Goal: Check status: Check status

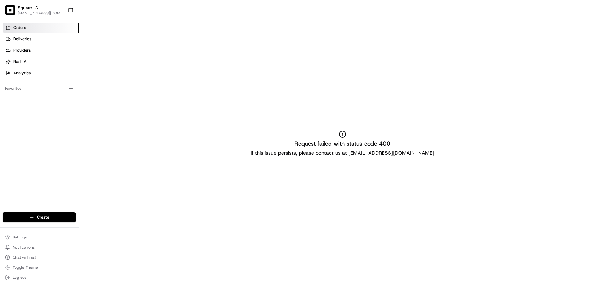
click at [308, 157] on p "If this issue persists, please contact us at [EMAIL_ADDRESS][DOMAIN_NAME]" at bounding box center [343, 154] width 184 height 8
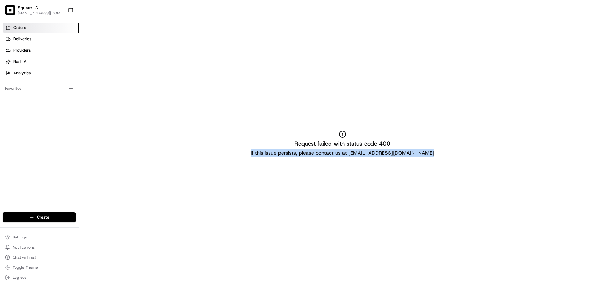
click at [307, 157] on p "If this issue persists, please contact us at [EMAIL_ADDRESS][DOMAIN_NAME]" at bounding box center [343, 154] width 184 height 8
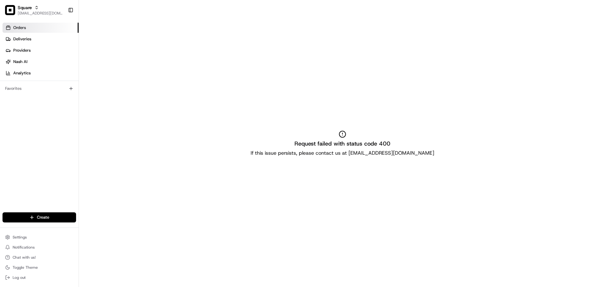
click at [307, 141] on h2 "Request failed with status code 400" at bounding box center [342, 143] width 96 height 9
click at [349, 153] on p "If this issue persists, please contact us at [EMAIL_ADDRESS][DOMAIN_NAME]" at bounding box center [343, 154] width 184 height 8
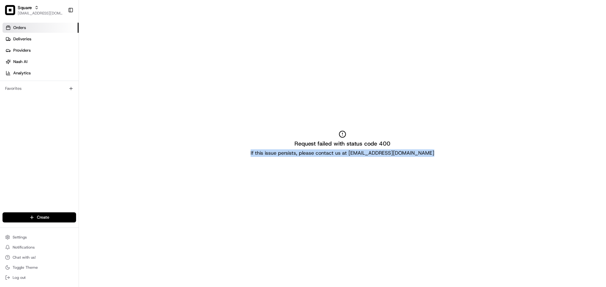
click at [349, 153] on p "If this issue persists, please contact us at [EMAIL_ADDRESS][DOMAIN_NAME]" at bounding box center [343, 154] width 184 height 8
click at [327, 177] on div "Request failed with status code 400 If this issue persists, please contact us a…" at bounding box center [342, 143] width 527 height 287
click at [324, 156] on p "If this issue persists, please contact us at [EMAIL_ADDRESS][DOMAIN_NAME]" at bounding box center [343, 154] width 184 height 8
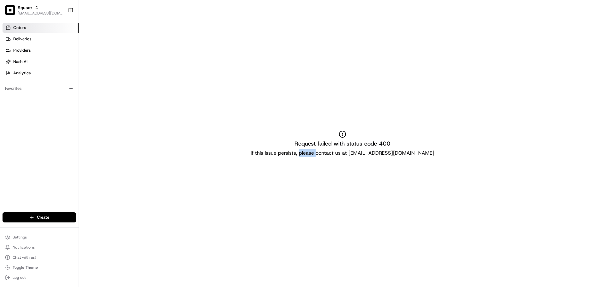
click at [324, 156] on p "If this issue persists, please contact us at [EMAIL_ADDRESS][DOMAIN_NAME]" at bounding box center [343, 154] width 184 height 8
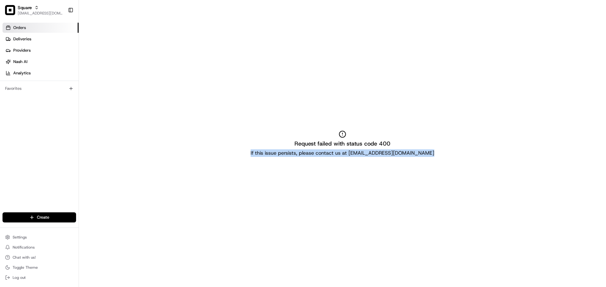
click at [324, 156] on p "If this issue persists, please contact us at [EMAIL_ADDRESS][DOMAIN_NAME]" at bounding box center [343, 154] width 184 height 8
click at [310, 176] on div "Request failed with status code 400 If this issue persists, please contact us a…" at bounding box center [342, 143] width 527 height 287
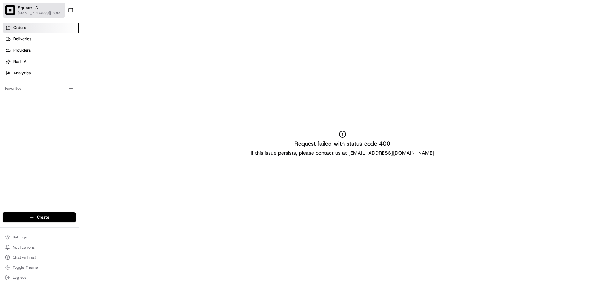
click at [39, 15] on span "[EMAIL_ADDRESS][DOMAIN_NAME]" at bounding box center [40, 13] width 45 height 5
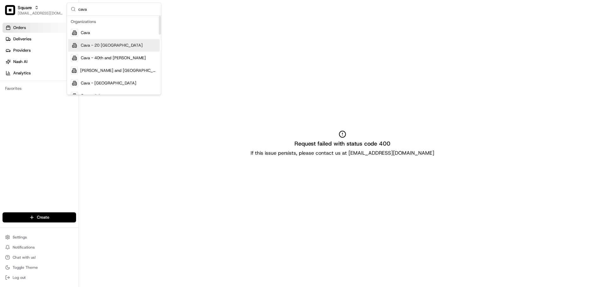
type input "cava"
click at [97, 32] on div "Cava" at bounding box center [113, 33] width 91 height 13
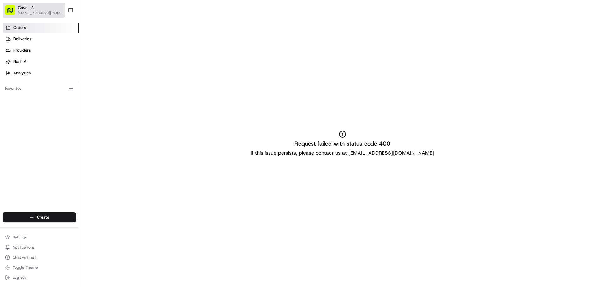
click at [34, 4] on button "Cava [EMAIL_ADDRESS][DOMAIN_NAME]" at bounding box center [34, 10] width 63 height 15
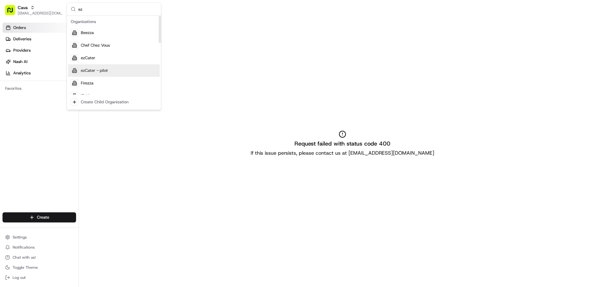
type input "ez"
click at [98, 61] on div "ezCater" at bounding box center [113, 58] width 91 height 13
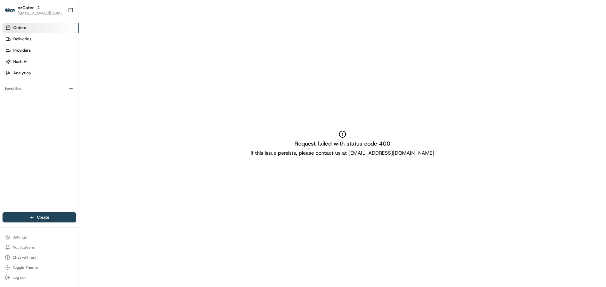
click at [286, 151] on p "If this issue persists, please contact us at [EMAIL_ADDRESS][DOMAIN_NAME]" at bounding box center [343, 154] width 184 height 8
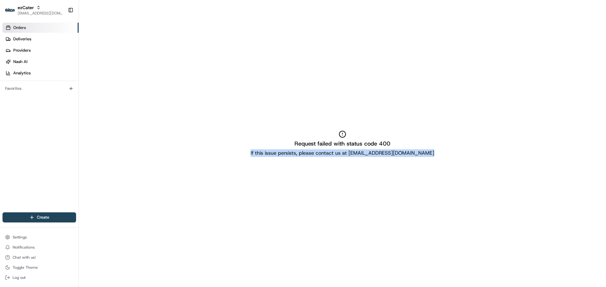
click at [286, 151] on p "If this issue persists, please contact us at [EMAIL_ADDRESS][DOMAIN_NAME]" at bounding box center [343, 154] width 184 height 8
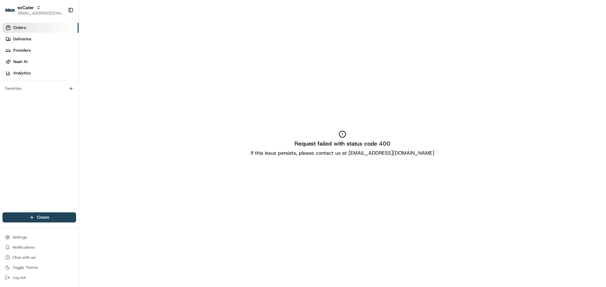
click at [305, 143] on h2 "Request failed with status code 400" at bounding box center [342, 143] width 96 height 9
click at [47, 38] on link "Deliveries" at bounding box center [41, 39] width 76 height 10
